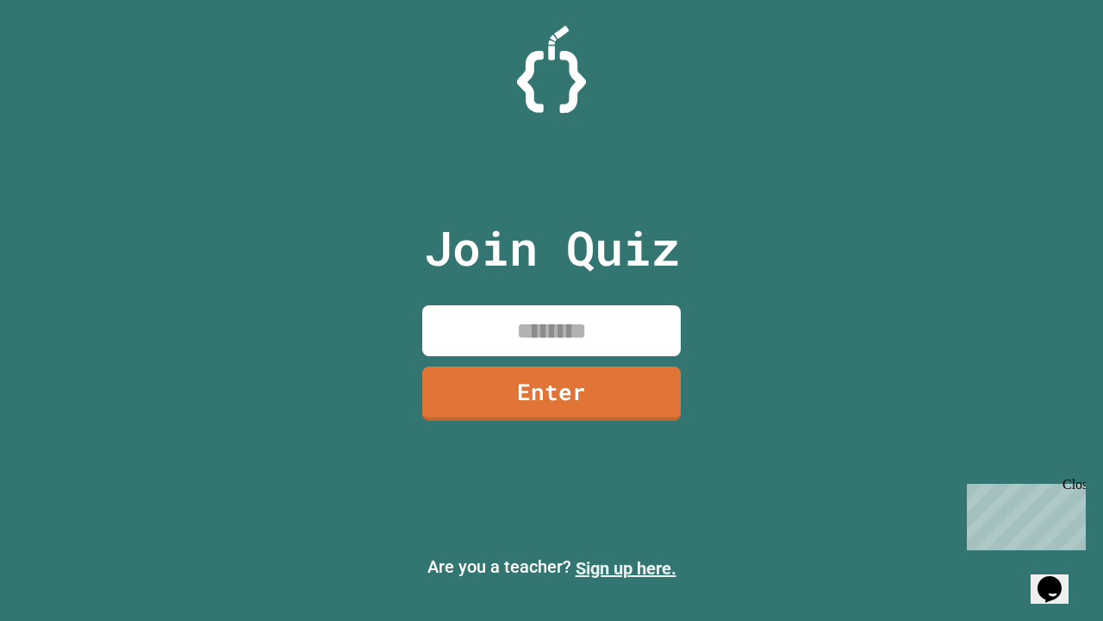
click at [626, 568] on link "Sign up here." at bounding box center [626, 568] width 101 height 21
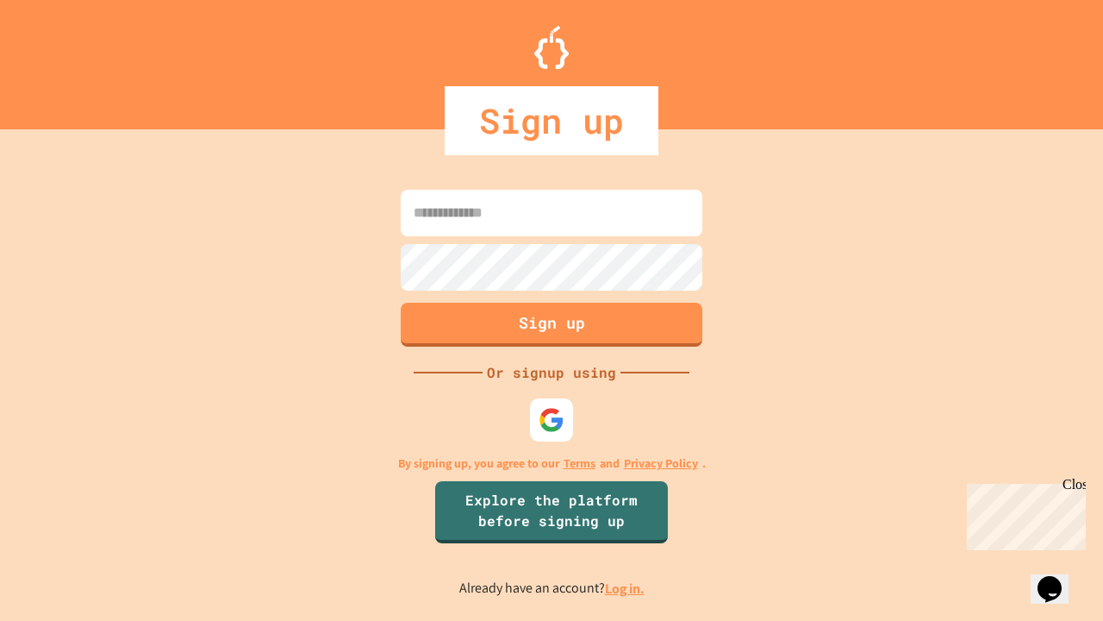
click at [626, 588] on link "Log in." at bounding box center [625, 588] width 40 height 18
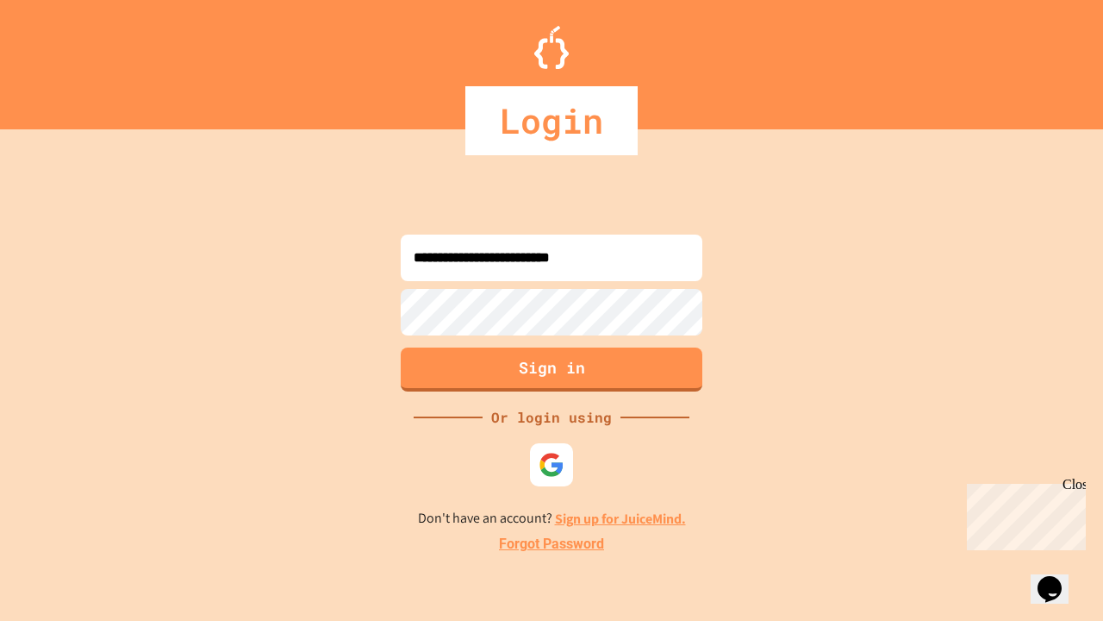
type input "**********"
